Goal: Book appointment/travel/reservation

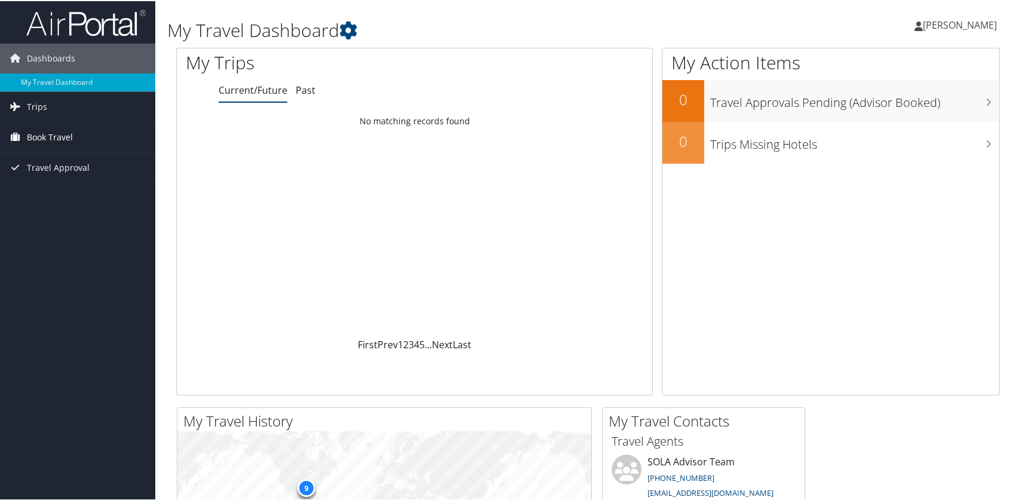
click at [75, 134] on link "Book Travel" at bounding box center [77, 136] width 155 height 30
click at [73, 177] on link "Book/Manage Online Trips" at bounding box center [77, 178] width 155 height 18
